Goal: Information Seeking & Learning: Find specific page/section

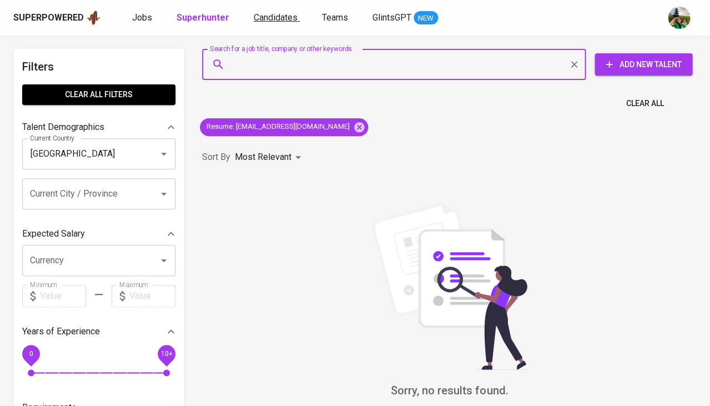
click at [267, 18] on span "Candidates" at bounding box center [276, 17] width 44 height 11
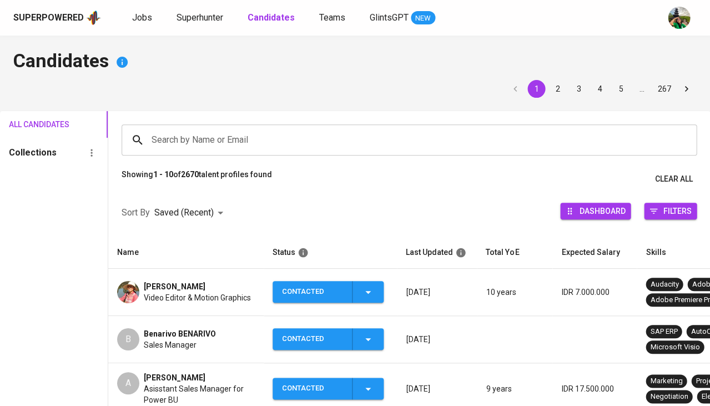
click at [163, 284] on span "Ervinna Cahyadi" at bounding box center [175, 286] width 62 height 11
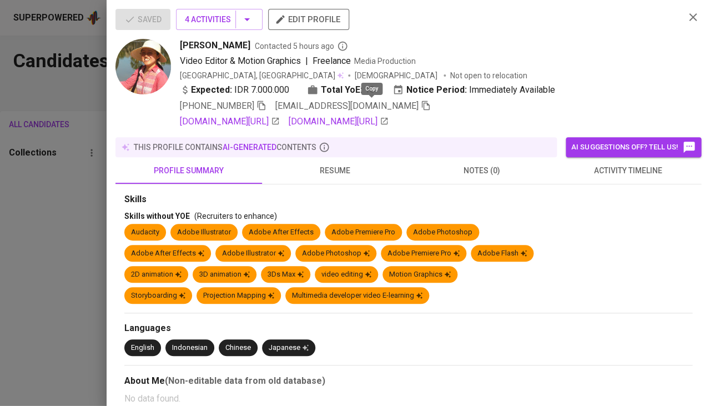
click at [421, 102] on icon "button" at bounding box center [426, 105] width 10 height 10
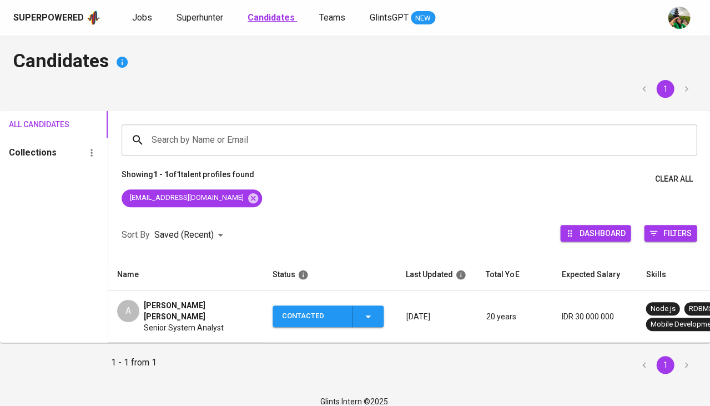
click at [267, 18] on b "Candidates" at bounding box center [270, 17] width 47 height 11
